Goal: Task Accomplishment & Management: Use online tool/utility

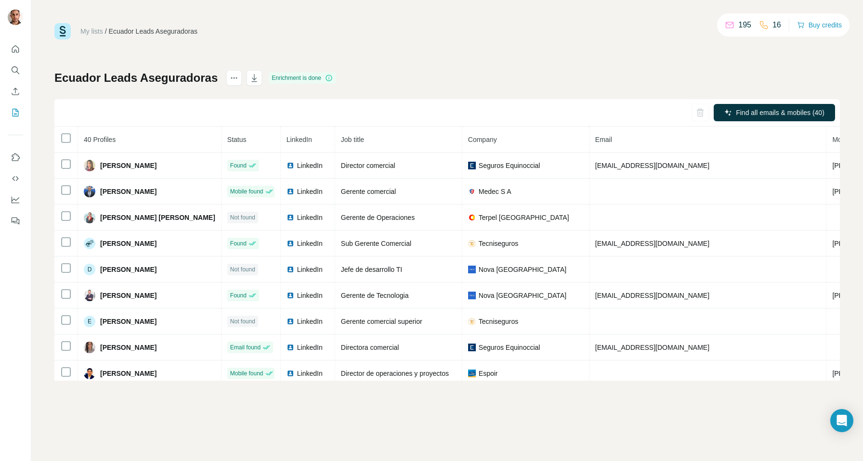
click at [514, 45] on div "My lists / Ecuador Leads Aseguradoras 195 16 Buy credits Ecuador Leads Asegurad…" at bounding box center [446, 202] width 785 height 358
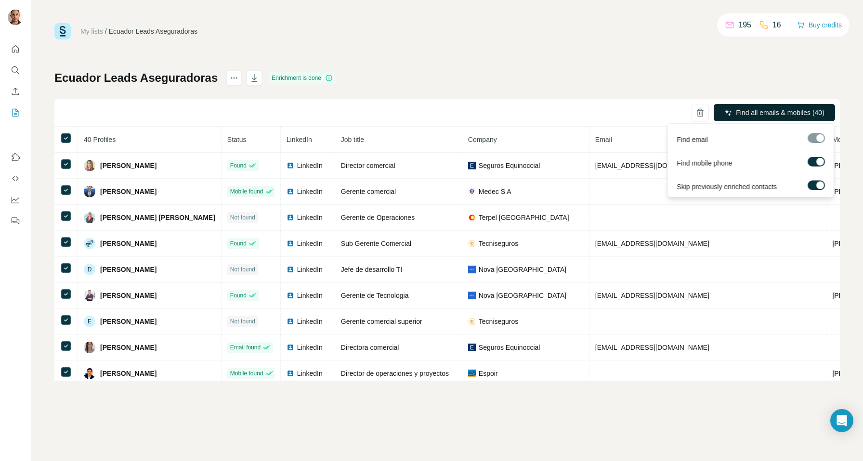
click at [758, 112] on span "Find all emails & mobiles (40)" at bounding box center [780, 113] width 89 height 10
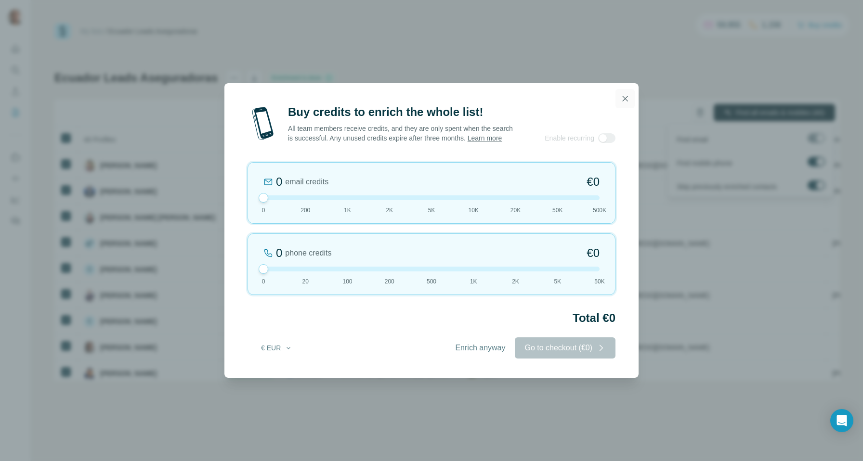
click at [625, 94] on icon "button" at bounding box center [625, 99] width 10 height 10
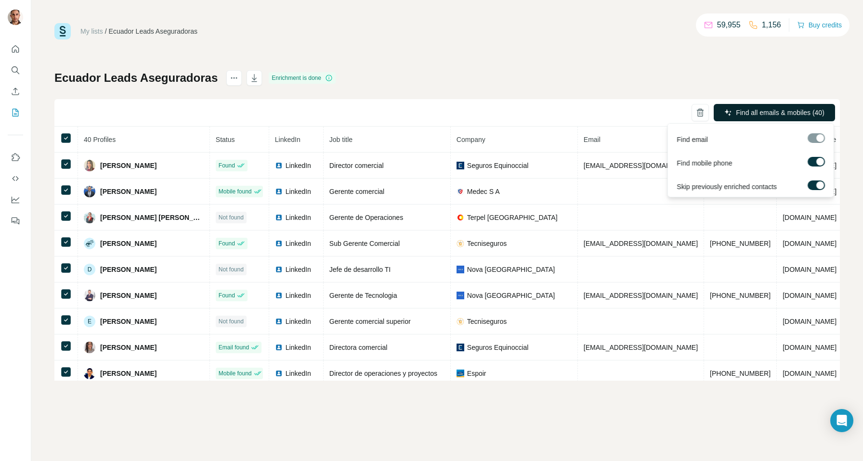
click at [737, 113] on span "Find all emails & mobiles (40)" at bounding box center [780, 113] width 89 height 10
click at [737, 114] on span "Find all emails & mobiles (40)" at bounding box center [780, 113] width 89 height 10
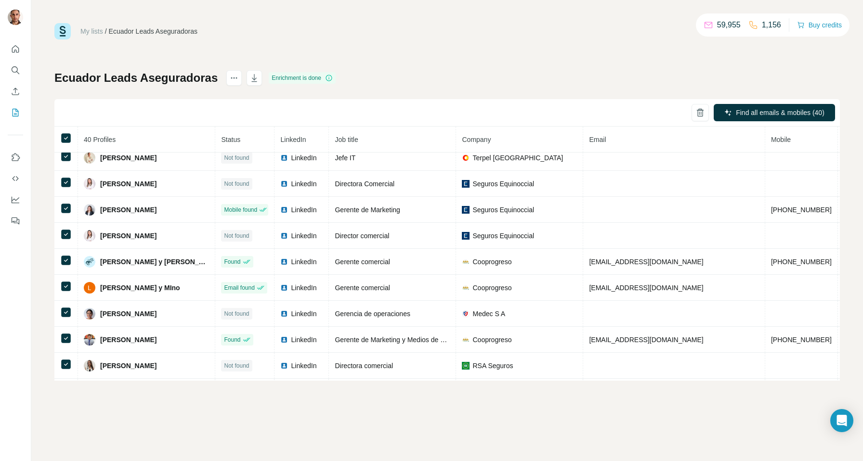
scroll to position [552, 0]
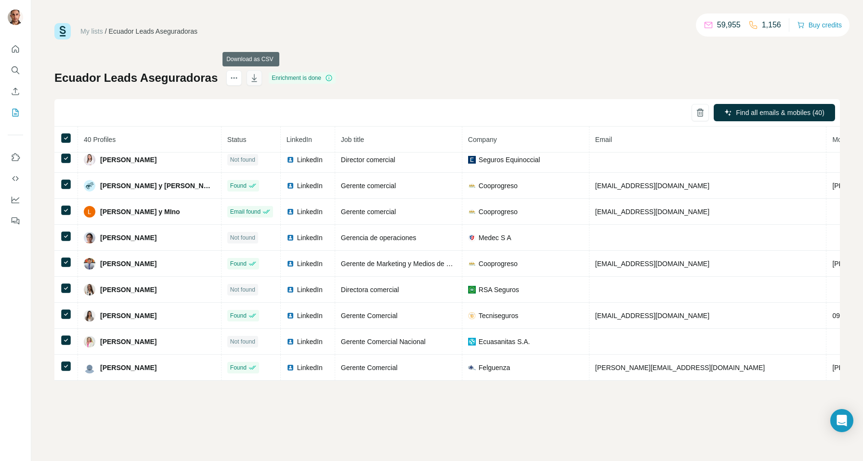
click at [249, 79] on icon "button" at bounding box center [254, 78] width 10 height 10
click at [15, 116] on icon "My lists" at bounding box center [16, 113] width 10 height 10
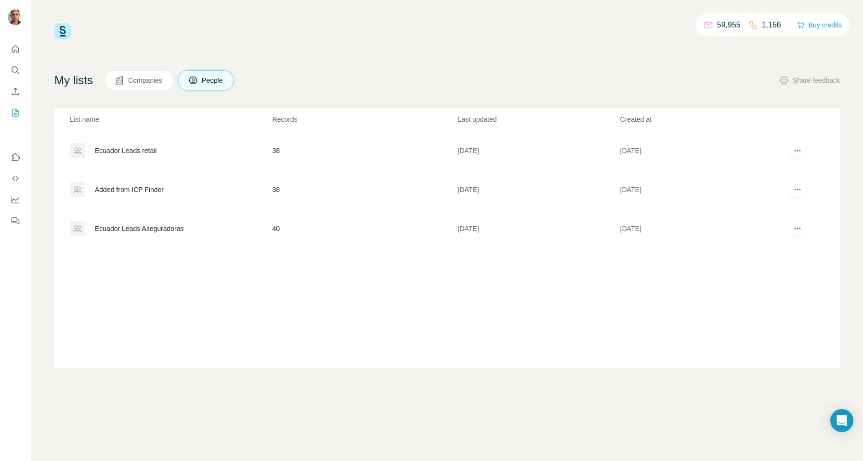
click at [113, 190] on div "Added from ICP Finder" at bounding box center [129, 190] width 69 height 10
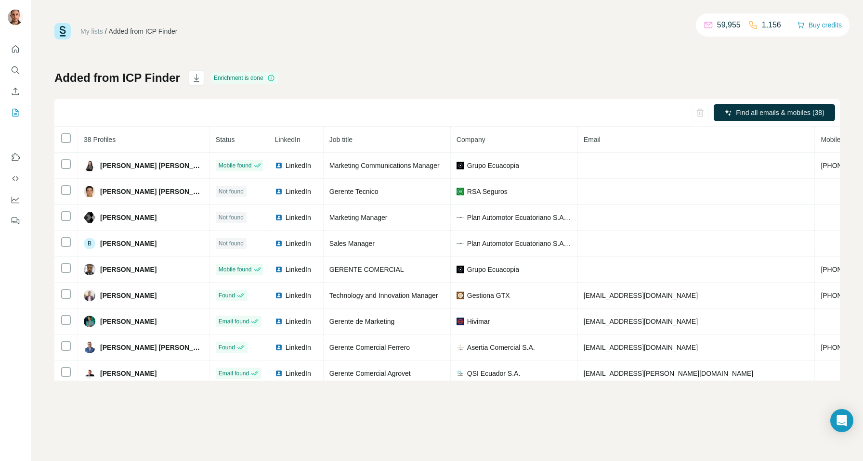
click at [714, 72] on div "Added from ICP Finder Enrichment is done Find all emails & mobiles (38) 38 Prof…" at bounding box center [446, 225] width 785 height 311
click at [194, 78] on icon "button" at bounding box center [196, 79] width 5 height 3
click at [15, 111] on icon "My lists" at bounding box center [16, 113] width 10 height 10
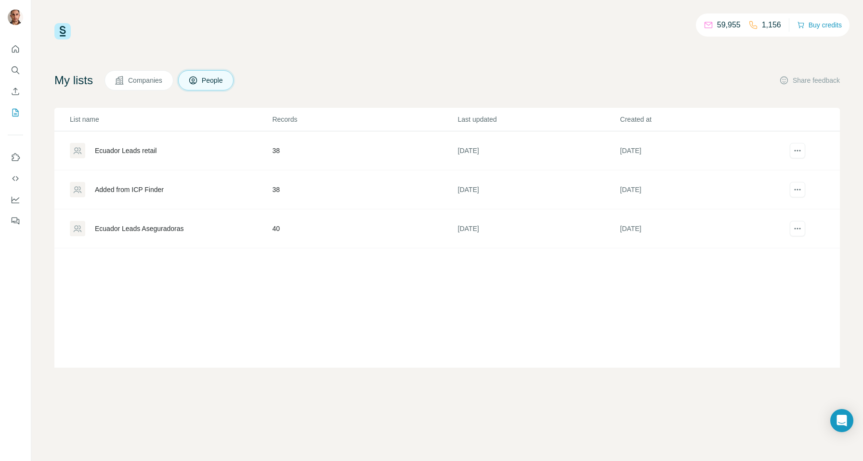
click at [183, 148] on div "Ecuador Leads retail" at bounding box center [170, 150] width 201 height 15
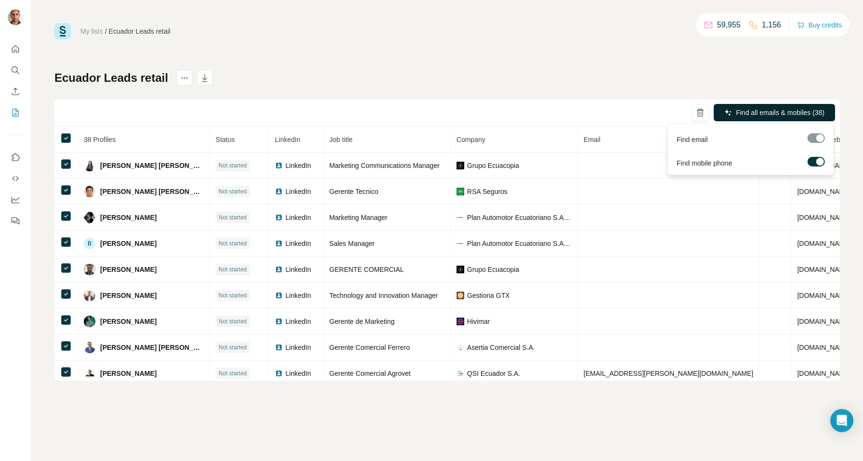
click at [766, 109] on span "Find all emails & mobiles (38)" at bounding box center [780, 113] width 89 height 10
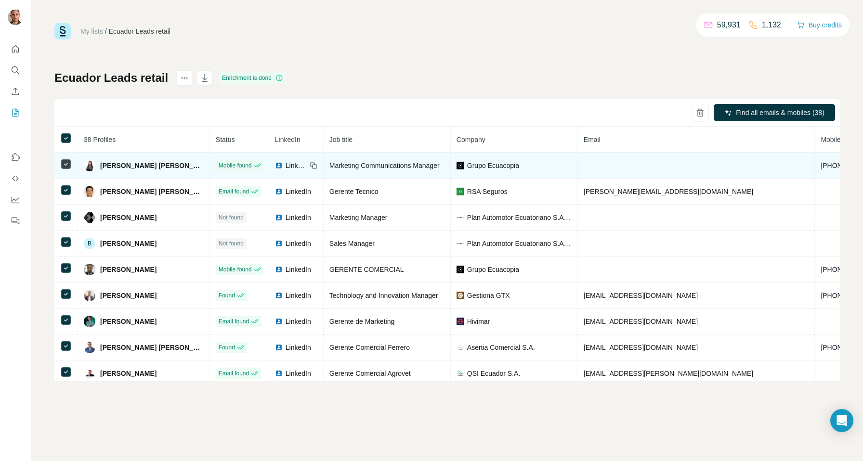
scroll to position [5, 0]
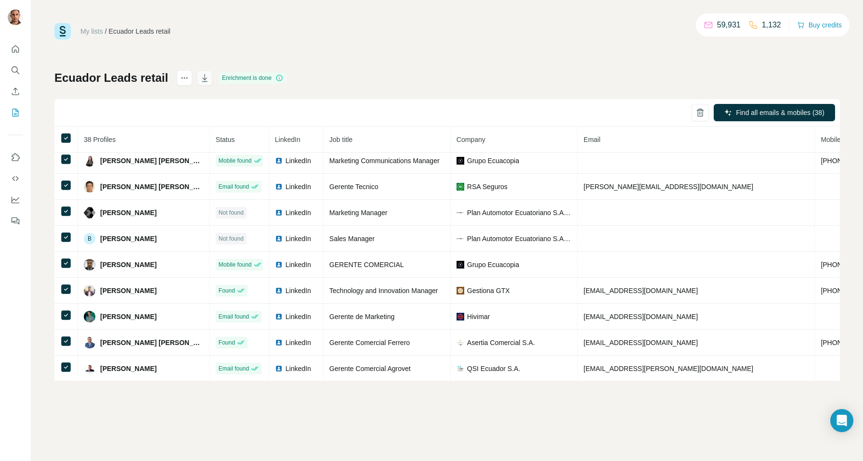
click at [204, 79] on icon "button" at bounding box center [204, 78] width 5 height 8
click at [16, 109] on icon "My lists" at bounding box center [16, 113] width 10 height 10
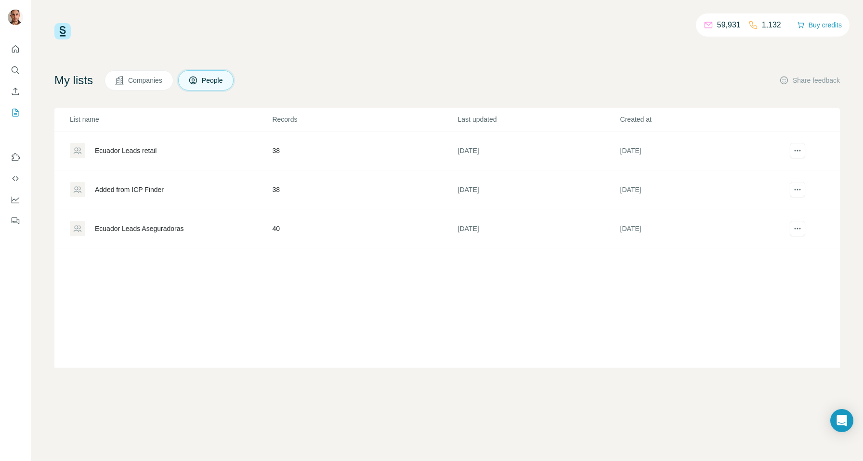
click at [207, 228] on div "Ecuador Leads Aseguradoras" at bounding box center [170, 228] width 201 height 15
click at [154, 190] on div "Added from ICP Finder" at bounding box center [129, 190] width 69 height 10
click at [218, 241] on td "Ecuador Leads Aseguradoras" at bounding box center [162, 228] width 217 height 39
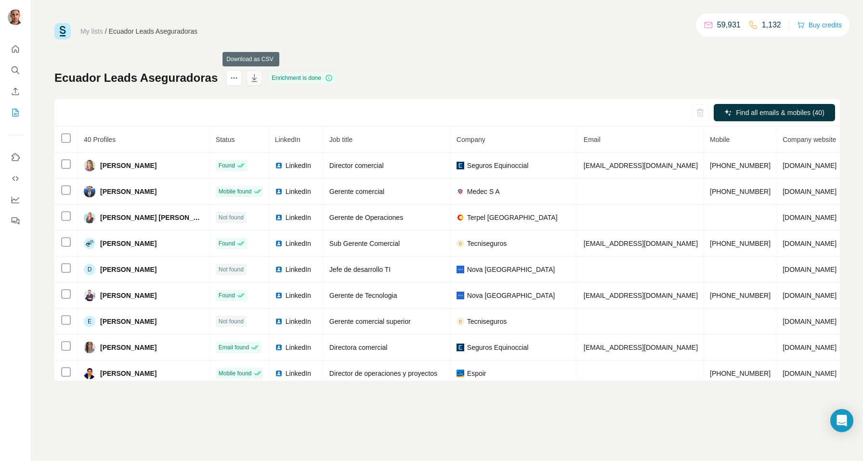
click at [253, 78] on icon "button" at bounding box center [254, 78] width 10 height 10
click at [146, 77] on h1 "Ecuador Leads Aseguradoras" at bounding box center [135, 77] width 163 height 15
click at [12, 108] on icon "My lists" at bounding box center [16, 113] width 10 height 10
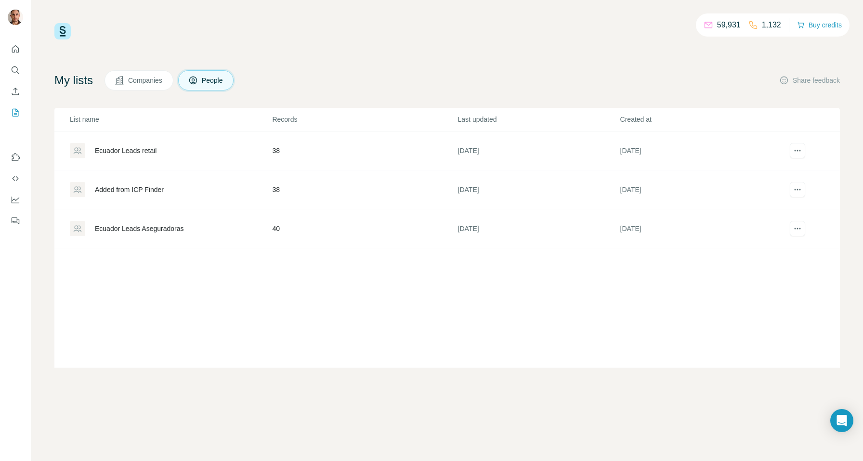
click at [139, 191] on div "Added from ICP Finder" at bounding box center [129, 190] width 69 height 10
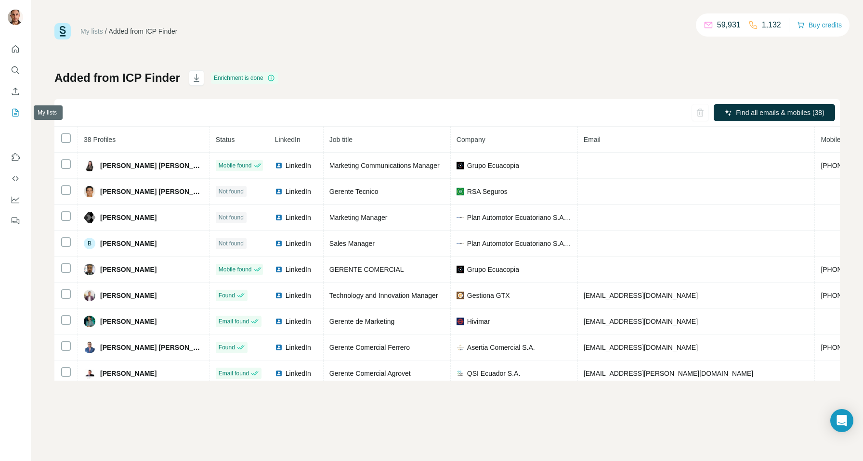
click at [14, 113] on icon "My lists" at bounding box center [16, 112] width 5 height 6
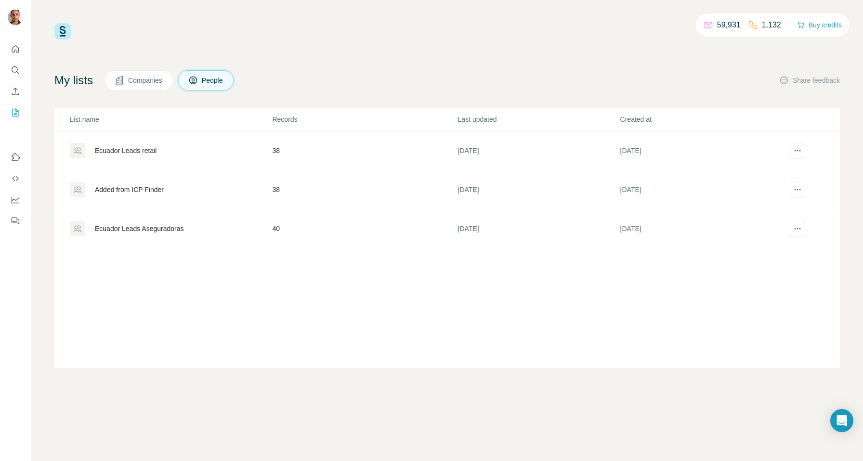
click at [144, 190] on div "Added from ICP Finder" at bounding box center [129, 190] width 69 height 10
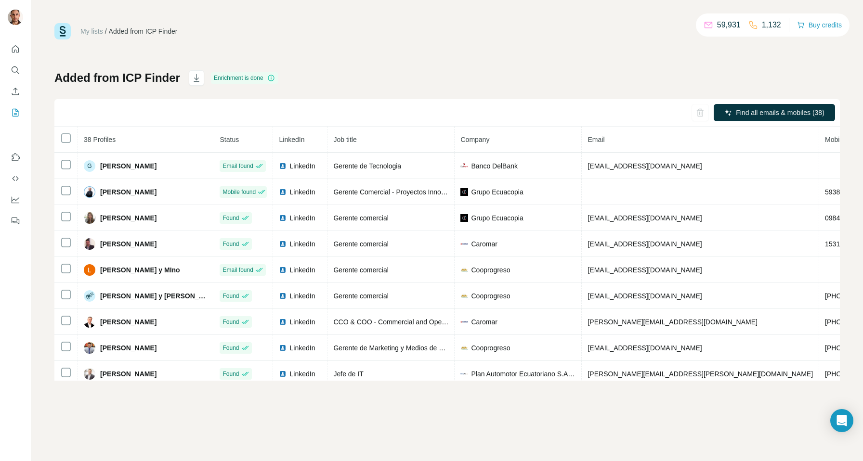
scroll to position [0, 1]
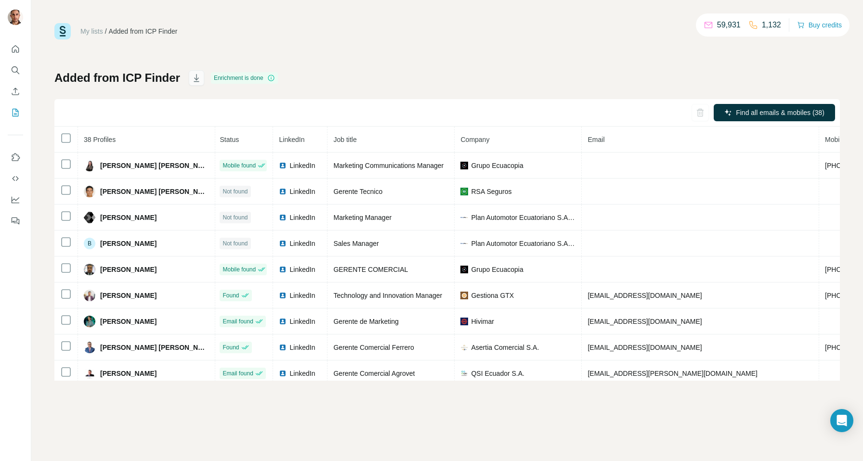
click at [197, 84] on button "button" at bounding box center [196, 77] width 15 height 15
click at [530, 79] on div "Added from ICP Finder Enrichment is done Find all emails & mobiles (38) 38 Prof…" at bounding box center [446, 225] width 785 height 311
